Goal: Task Accomplishment & Management: Manage account settings

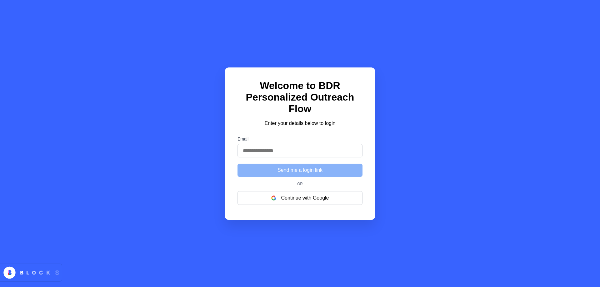
click at [276, 155] on input "Email" at bounding box center [300, 150] width 125 height 13
type input "**********"
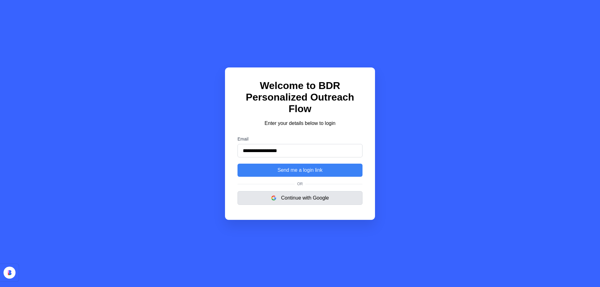
click at [324, 197] on button "Continue with Google" at bounding box center [300, 198] width 125 height 14
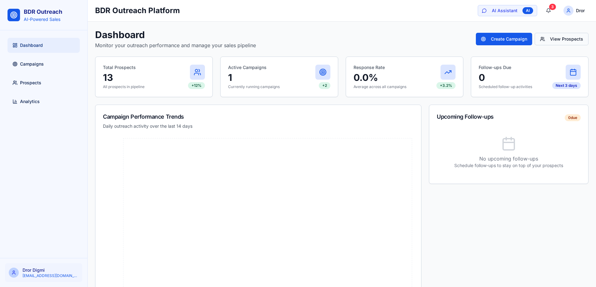
click at [557, 42] on button "View Prospects" at bounding box center [562, 39] width 54 height 13
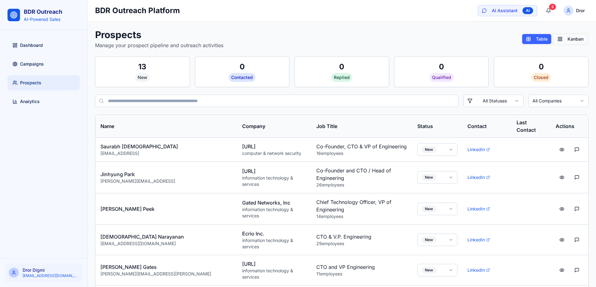
click at [566, 41] on button "Kanban" at bounding box center [570, 39] width 33 height 10
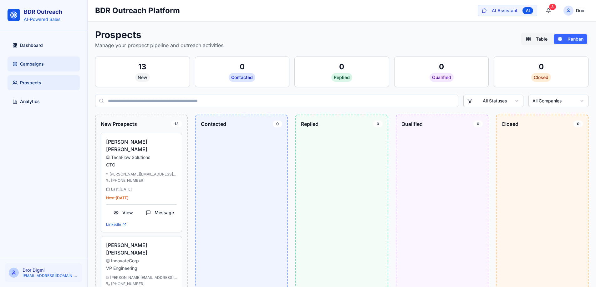
click at [55, 70] on link "Campaigns" at bounding box center [44, 64] width 72 height 15
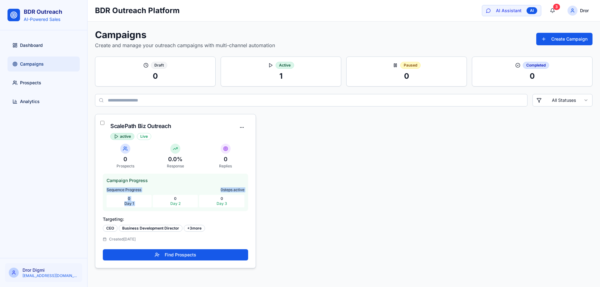
drag, startPoint x: 107, startPoint y: 190, endPoint x: 208, endPoint y: 189, distance: 101.0
click at [169, 192] on div "Sequence Progress 0 steps active" at bounding box center [176, 190] width 138 height 5
click at [232, 188] on span "0 steps active" at bounding box center [233, 190] width 24 height 5
click at [222, 190] on span "0 steps active" at bounding box center [233, 190] width 24 height 5
click at [123, 136] on div "active" at bounding box center [122, 136] width 24 height 7
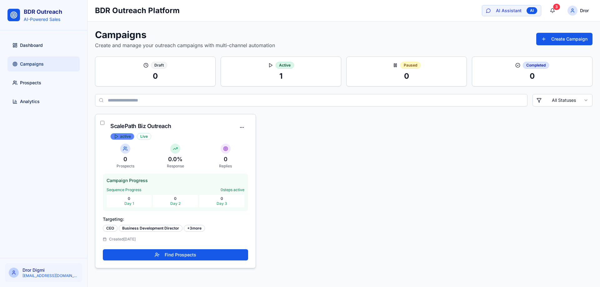
click at [117, 137] on icon at bounding box center [116, 136] width 5 height 5
click at [181, 252] on button "Find Prospects" at bounding box center [175, 255] width 145 height 11
click at [240, 124] on html "BDR Outreach AI-Powered Sales Dashboard Campaigns Prospects Analytics Dror Digm…" at bounding box center [300, 143] width 600 height 287
click at [242, 125] on html "BDR Outreach AI-Powered Sales Dashboard Campaigns Prospects Analytics Dror Digm…" at bounding box center [300, 143] width 600 height 287
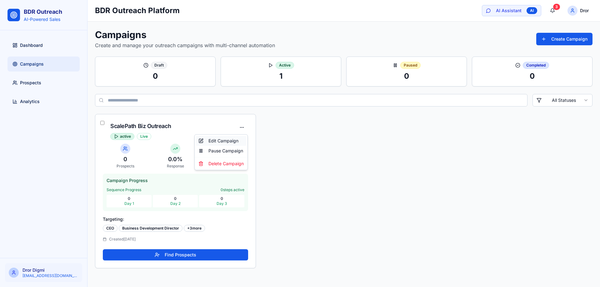
click at [227, 143] on div "Edit Campaign" at bounding box center [221, 141] width 50 height 10
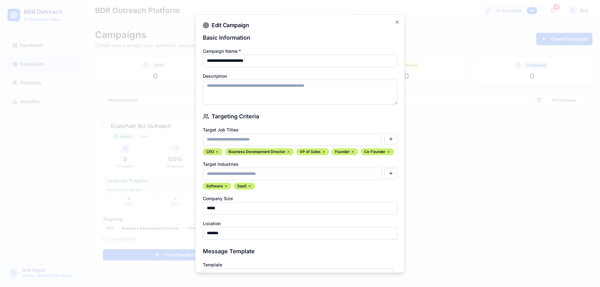
click at [256, 180] on input at bounding box center [292, 174] width 179 height 13
click at [286, 180] on input at bounding box center [292, 174] width 179 height 13
type input "**********"
click at [267, 140] on input at bounding box center [292, 140] width 179 height 13
click at [385, 179] on button "button" at bounding box center [391, 173] width 13 height 11
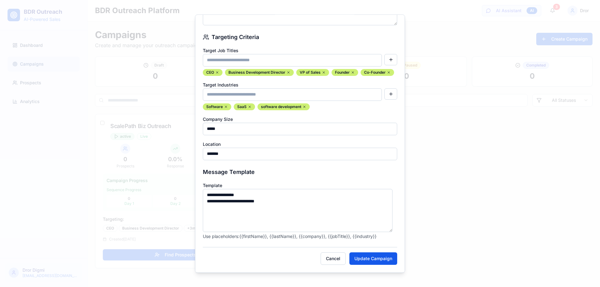
scroll to position [89, 0]
click at [375, 260] on button "Update Campaign" at bounding box center [374, 259] width 48 height 13
type textarea "**********"
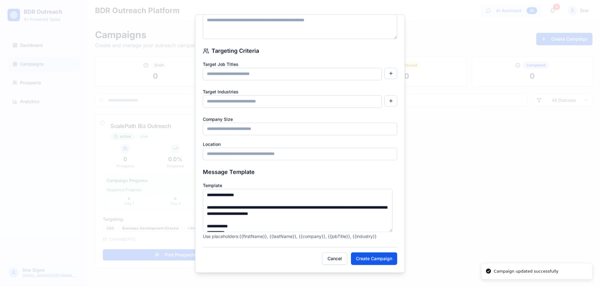
scroll to position [66, 0]
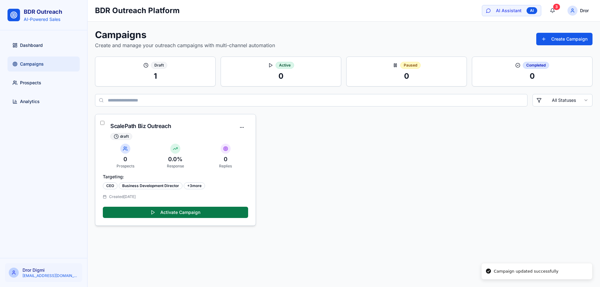
click at [191, 207] on button "Activate Campaign" at bounding box center [175, 212] width 145 height 11
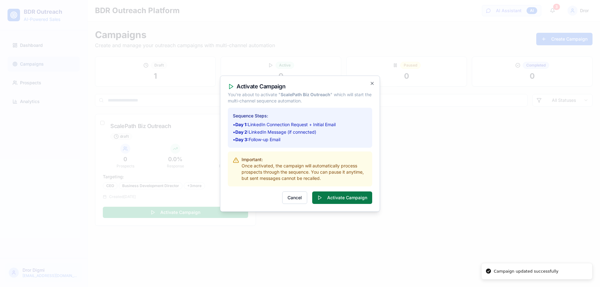
click at [331, 195] on button "Activate Campaign" at bounding box center [342, 198] width 60 height 13
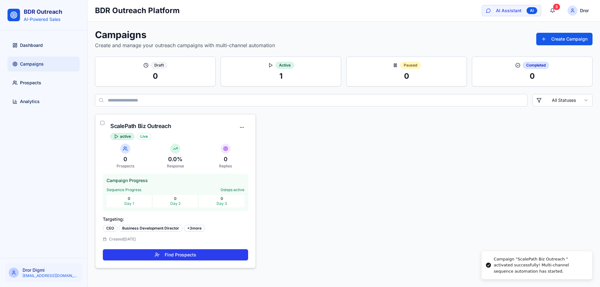
click at [195, 254] on button "Find Prospects" at bounding box center [175, 255] width 145 height 11
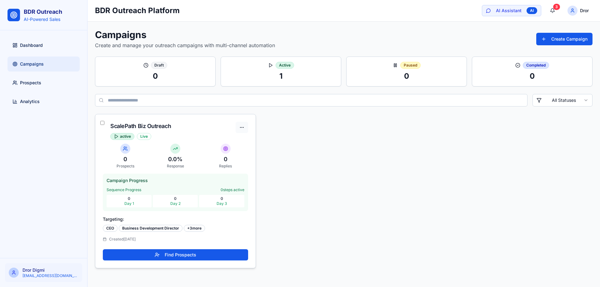
click at [241, 128] on html "BDR Outreach AI-Powered Sales Dashboard Campaigns Prospects Analytics Dror Digm…" at bounding box center [300, 143] width 600 height 287
click at [226, 143] on div "Edit Campaign" at bounding box center [221, 141] width 50 height 10
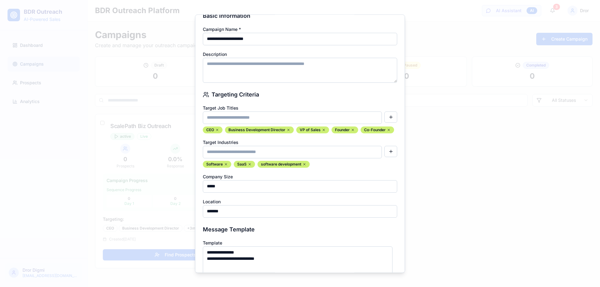
scroll to position [31, 0]
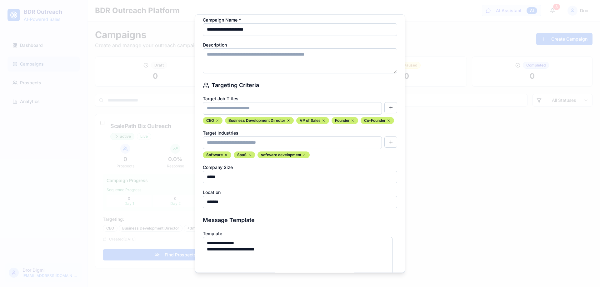
click at [231, 184] on input "*****" at bounding box center [300, 177] width 195 height 13
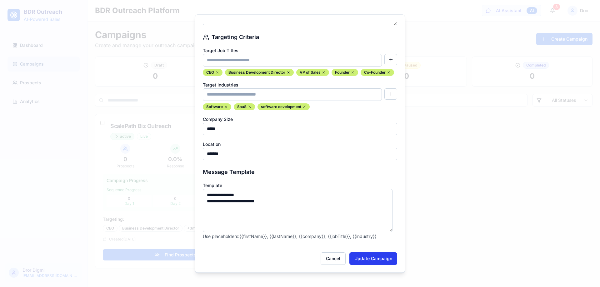
type input "*****"
click at [366, 261] on button "Update Campaign" at bounding box center [374, 259] width 48 height 13
type textarea "**********"
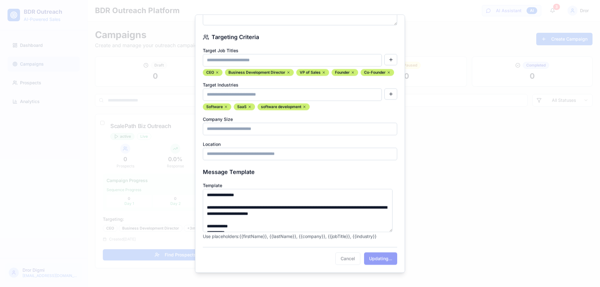
scroll to position [66, 0]
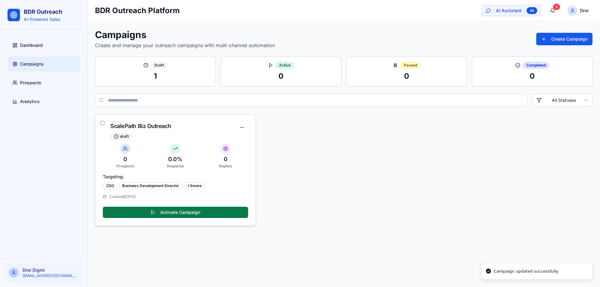
click at [195, 216] on button "Activate Campaign" at bounding box center [175, 212] width 145 height 11
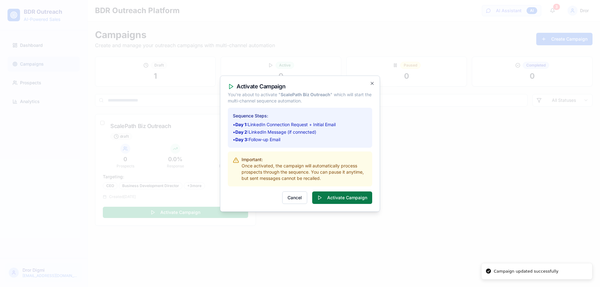
click at [329, 198] on button "Activate Campaign" at bounding box center [342, 198] width 60 height 13
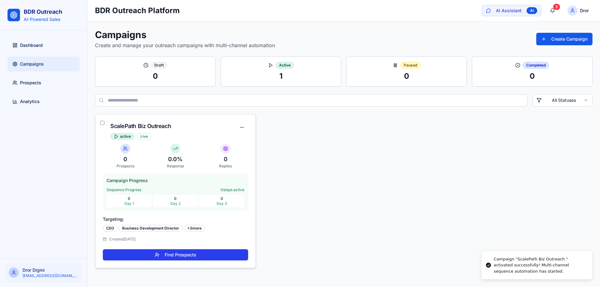
click at [205, 258] on button "Find Prospects" at bounding box center [175, 255] width 145 height 11
